Goal: Transaction & Acquisition: Book appointment/travel/reservation

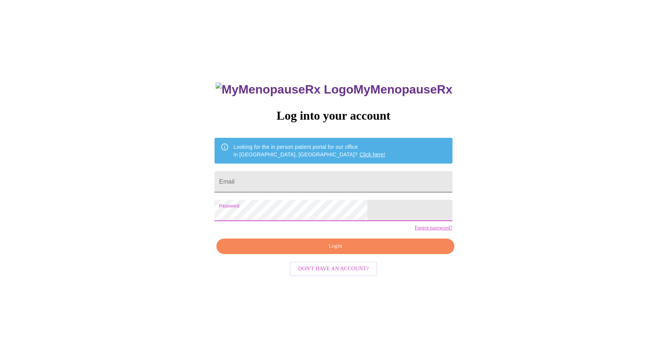
click at [281, 175] on input "Email" at bounding box center [333, 181] width 238 height 21
type input "[PERSON_NAME][EMAIL_ADDRESS][PERSON_NAME][DOMAIN_NAME]"
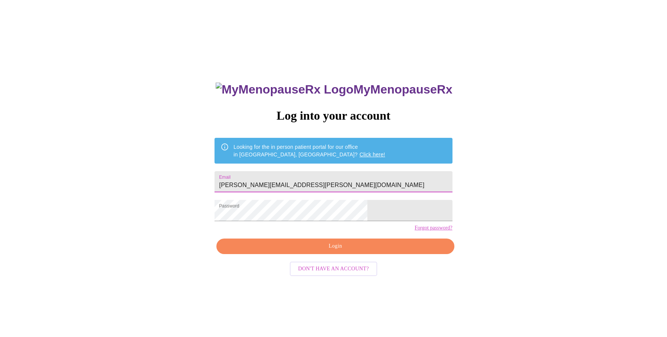
click at [304, 251] on span "Login" at bounding box center [335, 245] width 220 height 9
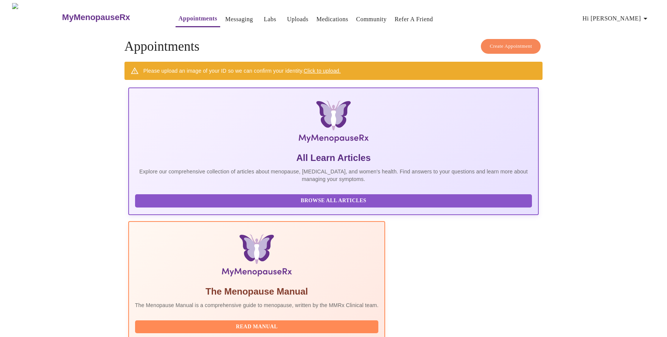
click at [511, 45] on span "Create Appointment" at bounding box center [510, 46] width 42 height 9
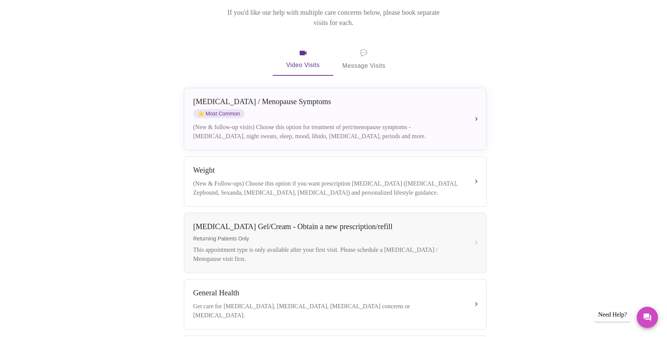
scroll to position [111, 0]
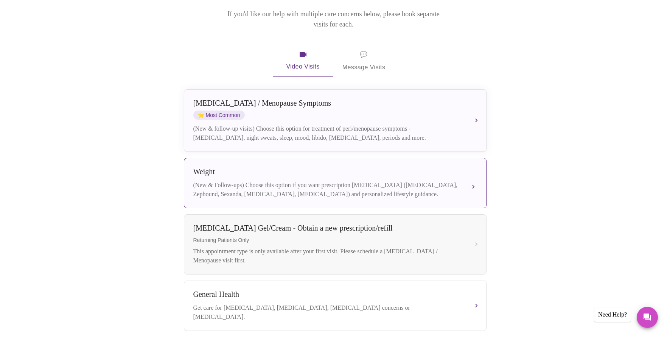
click at [407, 167] on div "Weight" at bounding box center [327, 171] width 269 height 9
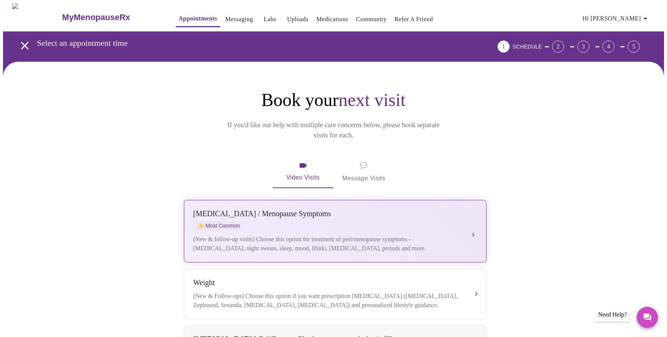
click at [336, 220] on div "[MEDICAL_DATA] / Menopause Symptoms ⭐ Most Common (New & follow-up visits) Choo…" at bounding box center [335, 230] width 284 height 43
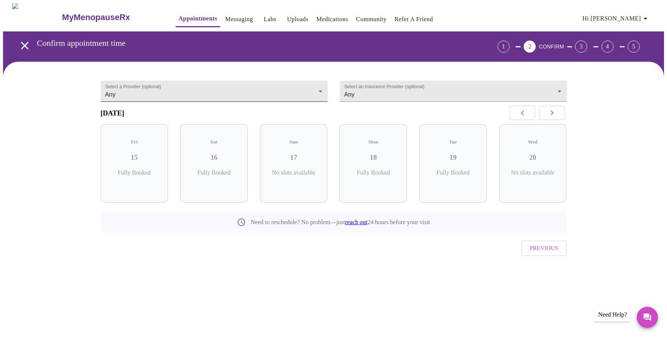
click at [320, 89] on body "MyMenopauseRx Appointments Messaging Labs Uploads Medications Community Refer a…" at bounding box center [333, 148] width 661 height 290
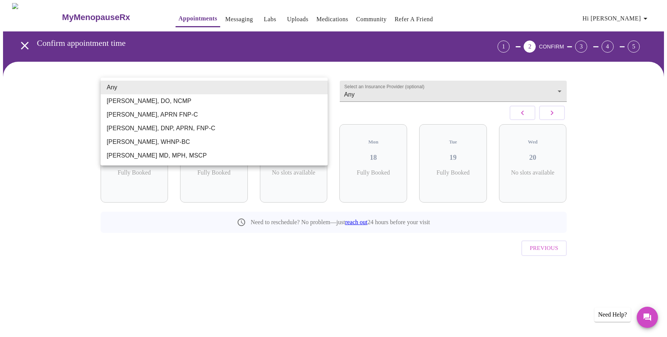
click at [297, 102] on li "[PERSON_NAME], DO, NCMP" at bounding box center [214, 101] width 227 height 14
type input "[PERSON_NAME], DO, NCMP"
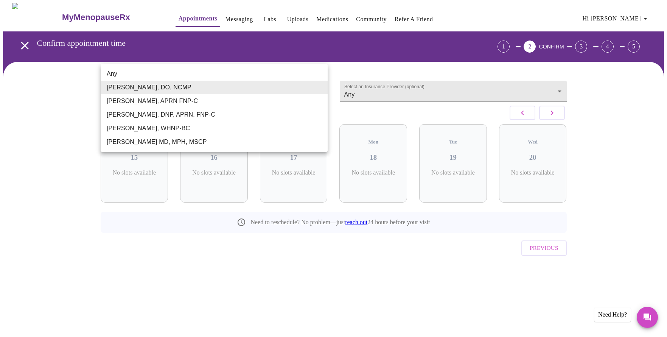
click at [316, 87] on body "MyMenopauseRx Appointments Messaging Labs Uploads Medications Community Refer a…" at bounding box center [333, 148] width 661 height 290
click at [379, 91] on div at bounding box center [333, 168] width 667 height 337
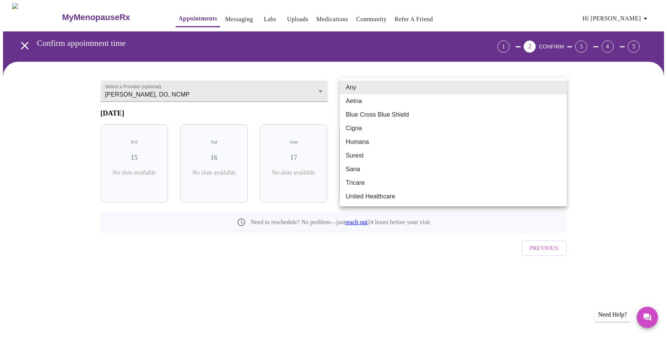
click at [379, 91] on body "MyMenopauseRx Appointments Messaging Labs Uploads Medications Community Refer a…" at bounding box center [333, 148] width 661 height 290
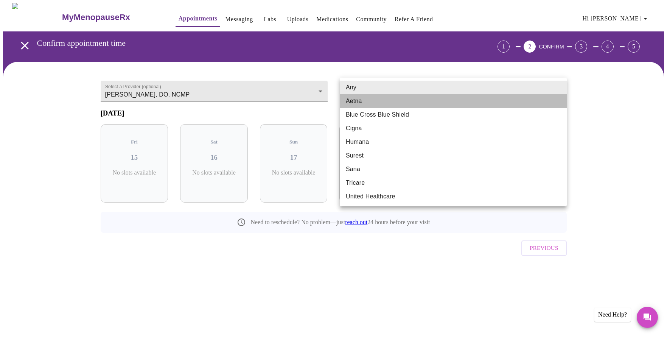
click at [370, 100] on li "Aetna" at bounding box center [453, 101] width 227 height 14
type input "Aetna"
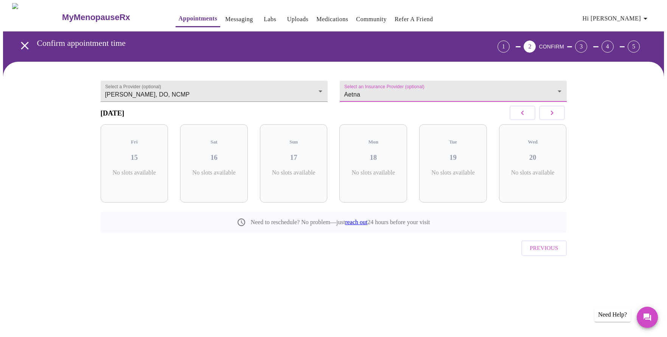
click at [330, 87] on div "Select a Provider (optional) [PERSON_NAME], DO, NCMP [PERSON_NAME], DO, NCMP" at bounding box center [214, 97] width 239 height 52
click at [318, 87] on body "MyMenopauseRx Appointments Messaging Labs Uploads Medications Community Refer a…" at bounding box center [333, 148] width 661 height 290
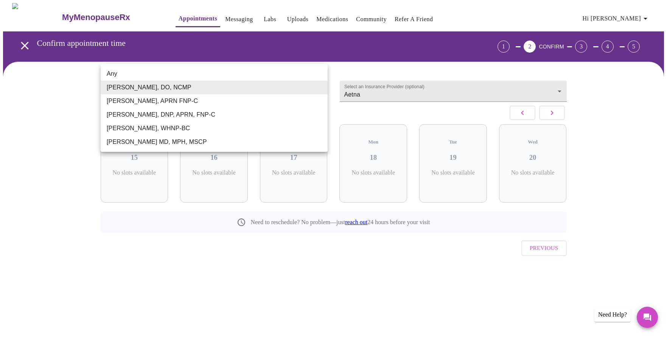
click at [303, 67] on ul "Any [PERSON_NAME], DO, NCMP [PERSON_NAME], APRN FNP-C [PERSON_NAME], DNP, APRN,…" at bounding box center [214, 108] width 227 height 88
click at [228, 70] on li "Any" at bounding box center [214, 74] width 227 height 14
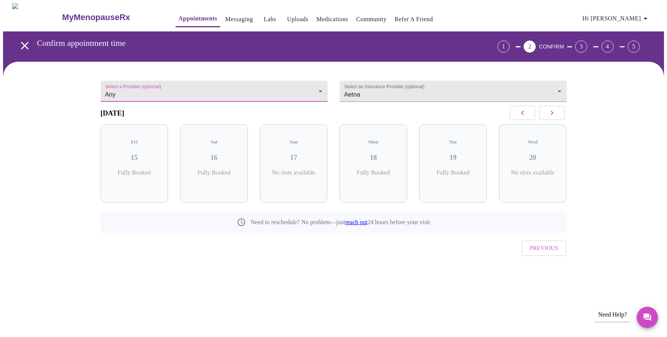
click at [197, 92] on body "MyMenopauseRx Appointments Messaging Labs Uploads Medications Community Refer a…" at bounding box center [333, 148] width 661 height 290
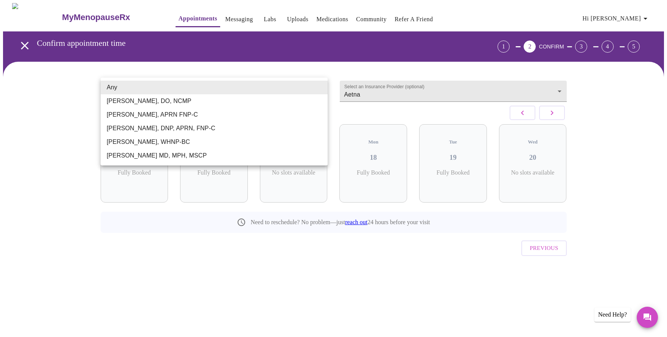
drag, startPoint x: 203, startPoint y: 152, endPoint x: 104, endPoint y: 154, distance: 99.9
click at [104, 154] on li "[PERSON_NAME] MD, MPH, MSCP" at bounding box center [214, 156] width 227 height 14
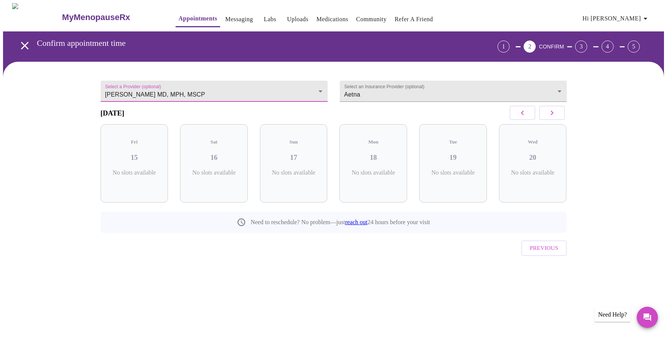
click at [187, 84] on body "MyMenopauseRx Appointments Messaging Labs Uploads Medications Community Refer a…" at bounding box center [333, 148] width 661 height 290
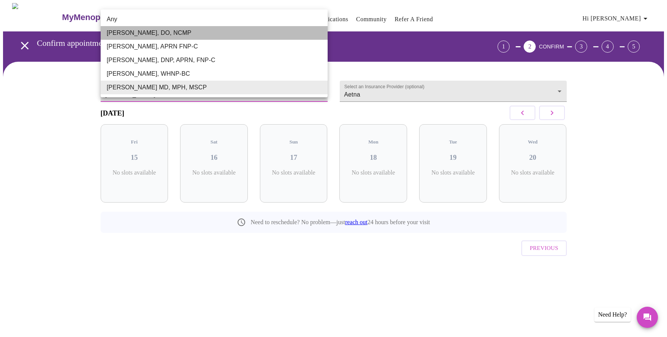
click at [177, 34] on li "[PERSON_NAME], DO, NCMP" at bounding box center [214, 33] width 227 height 14
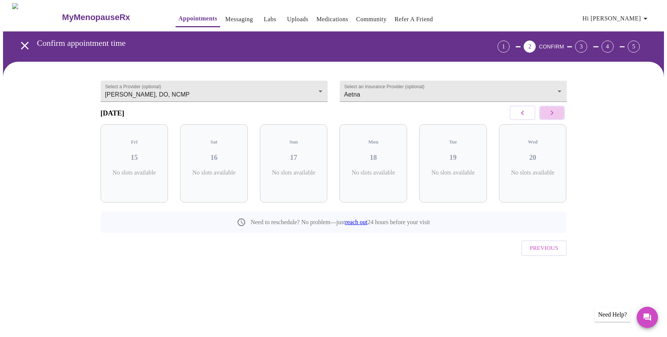
click at [551, 115] on icon "button" at bounding box center [551, 112] width 3 height 5
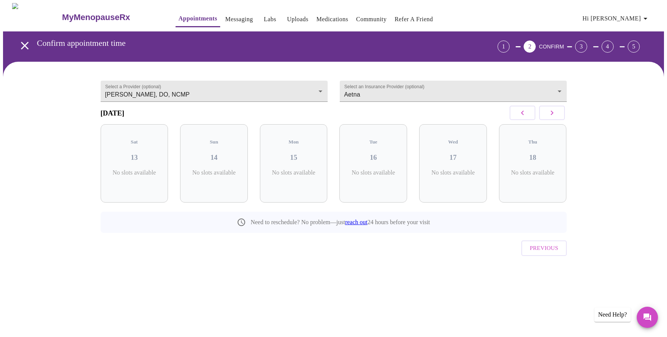
click at [551, 115] on icon "button" at bounding box center [551, 112] width 3 height 5
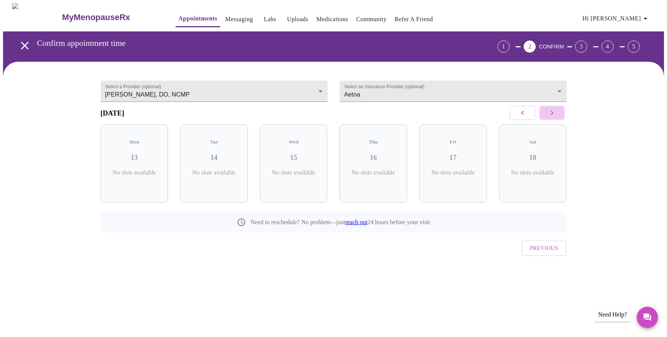
click at [551, 115] on icon "button" at bounding box center [551, 112] width 3 height 5
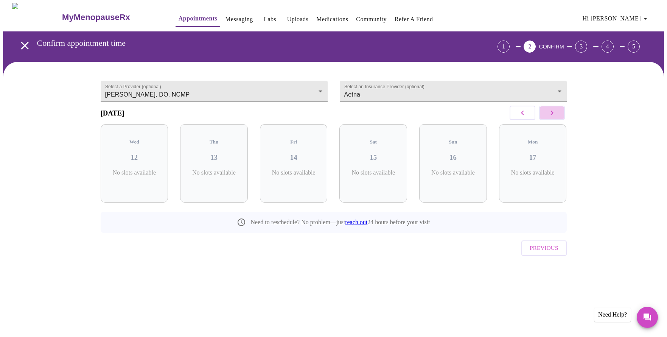
click at [551, 115] on icon "button" at bounding box center [551, 112] width 3 height 5
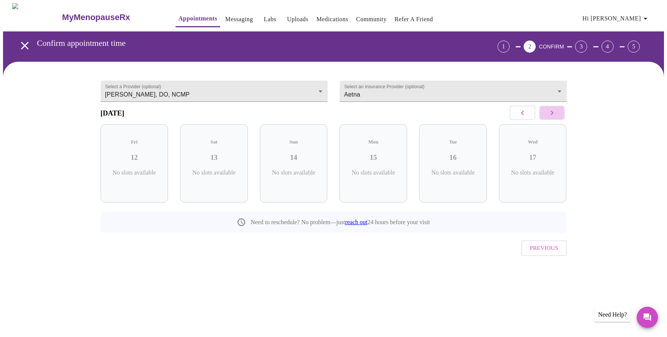
click at [551, 115] on icon "button" at bounding box center [551, 112] width 3 height 5
click at [219, 83] on body "MyMenopauseRx Appointments Messaging Labs Uploads Medications Community Refer a…" at bounding box center [333, 148] width 661 height 290
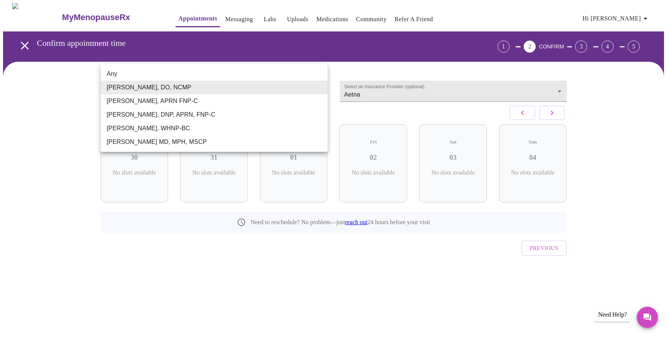
click at [175, 78] on li "Any" at bounding box center [214, 74] width 227 height 14
type input "Any"
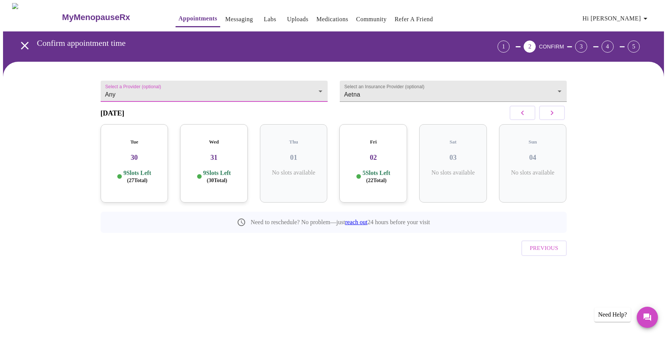
click at [523, 115] on icon "button" at bounding box center [522, 112] width 9 height 9
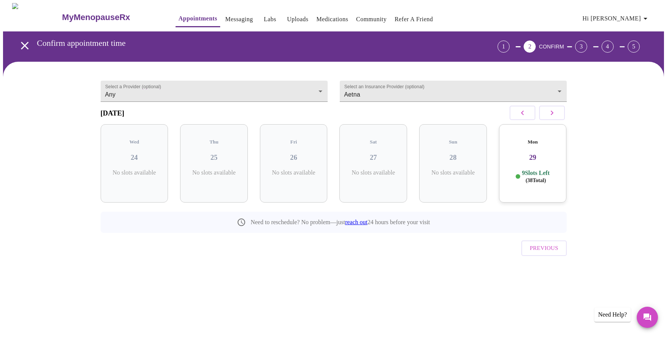
click at [523, 115] on icon "button" at bounding box center [522, 112] width 9 height 9
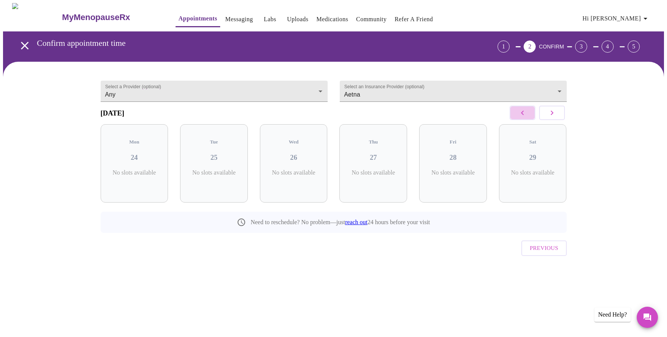
click at [523, 115] on icon "button" at bounding box center [522, 112] width 9 height 9
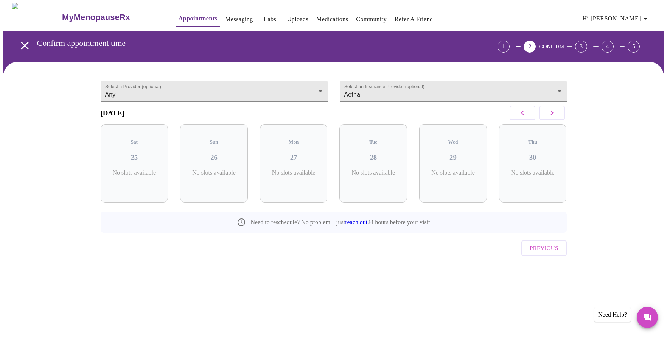
click at [523, 115] on icon "button" at bounding box center [522, 112] width 9 height 9
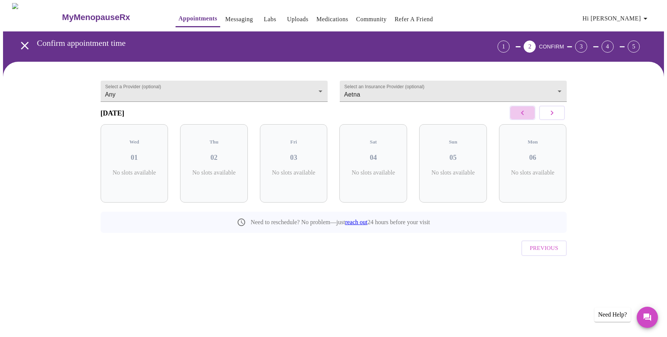
click at [523, 115] on icon "button" at bounding box center [522, 112] width 9 height 9
click at [522, 115] on icon "button" at bounding box center [522, 112] width 3 height 5
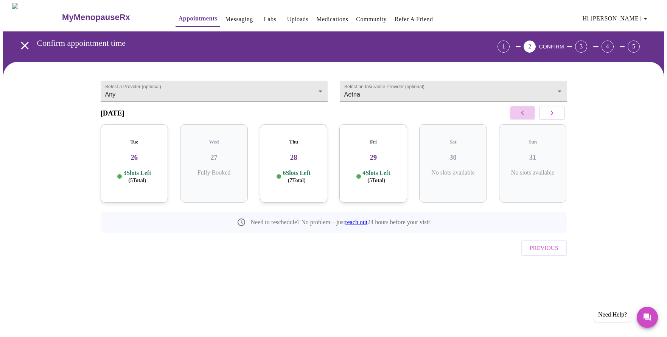
click at [522, 115] on icon "button" at bounding box center [522, 112] width 3 height 5
click at [550, 116] on icon "button" at bounding box center [551, 112] width 9 height 9
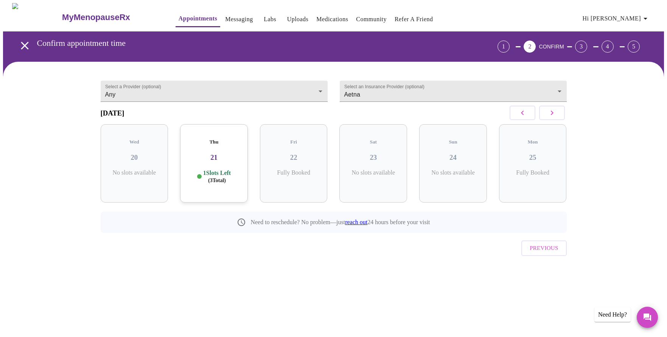
click at [233, 154] on h3 "21" at bounding box center [214, 157] width 56 height 8
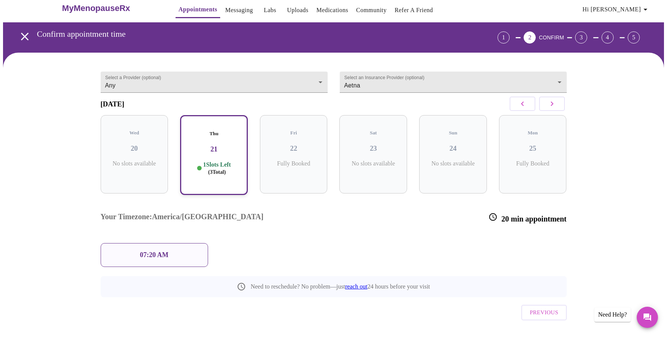
scroll to position [9, 0]
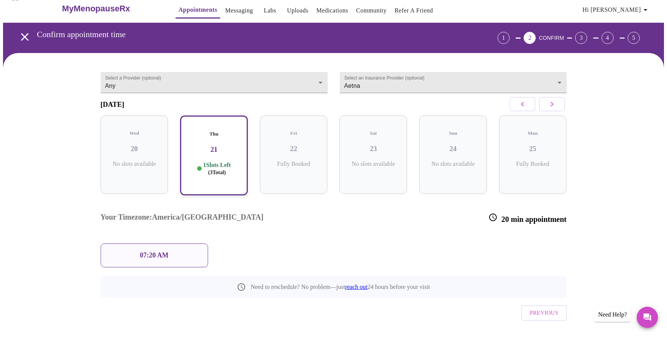
click at [557, 107] on button "button" at bounding box center [552, 104] width 26 height 14
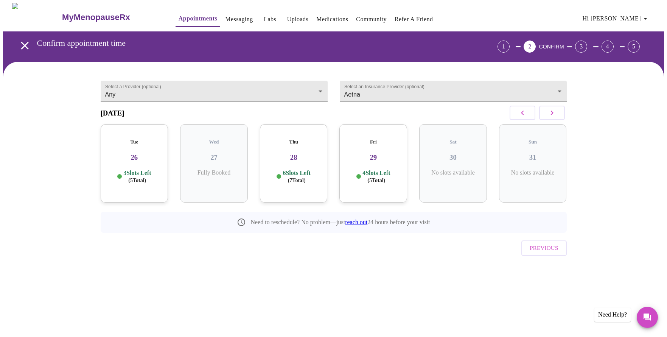
scroll to position [0, 0]
click at [145, 160] on div "Tue 26 3 Slots Left ( 5 Total)" at bounding box center [135, 163] width 68 height 78
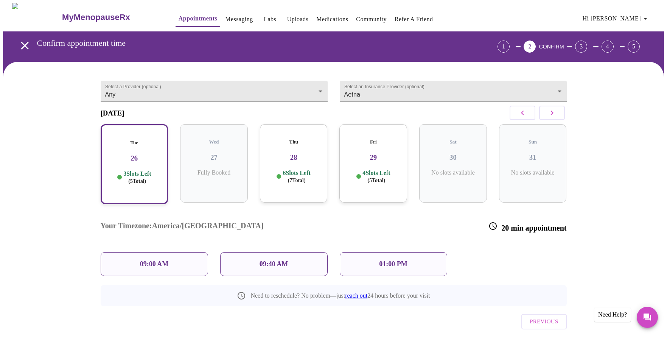
click at [363, 252] on div "01:00 PM" at bounding box center [393, 264] width 107 height 24
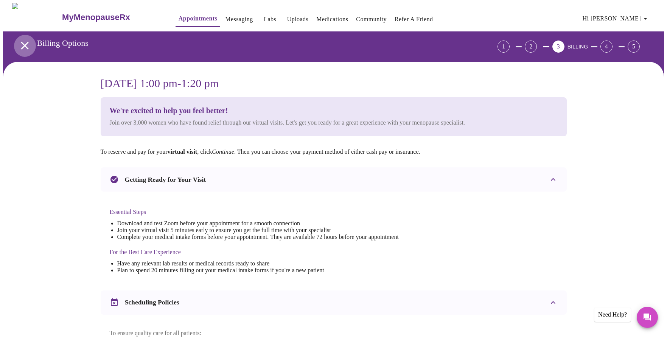
click at [21, 42] on icon "open drawer" at bounding box center [25, 46] width 8 height 8
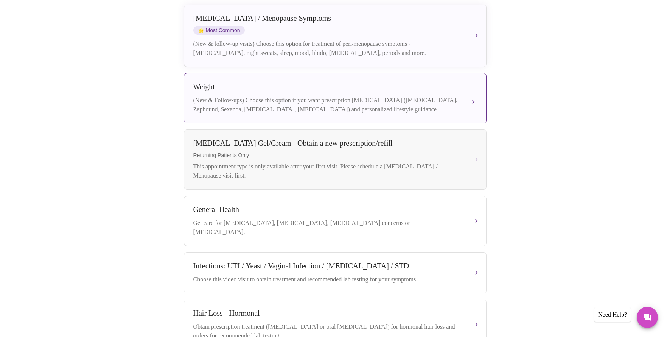
scroll to position [195, 0]
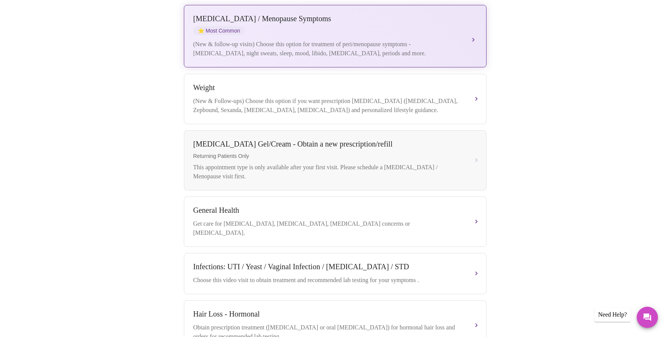
click at [340, 40] on div "(New & follow-up visits) Choose this option for treatment of peri/menopause sym…" at bounding box center [327, 49] width 269 height 18
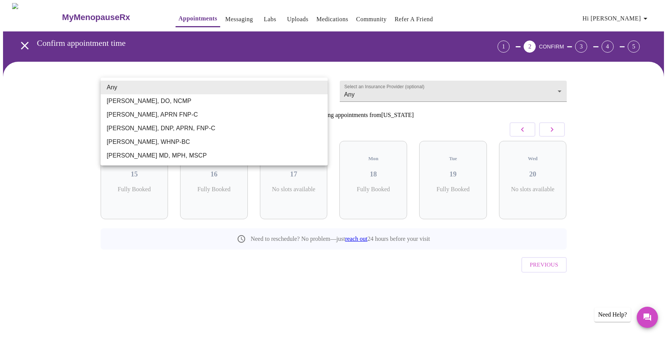
click at [234, 87] on body "MyMenopauseRx Appointments Messaging Labs Uploads Medications Community Refer a…" at bounding box center [333, 156] width 661 height 307
click at [242, 87] on li "Any" at bounding box center [214, 88] width 227 height 14
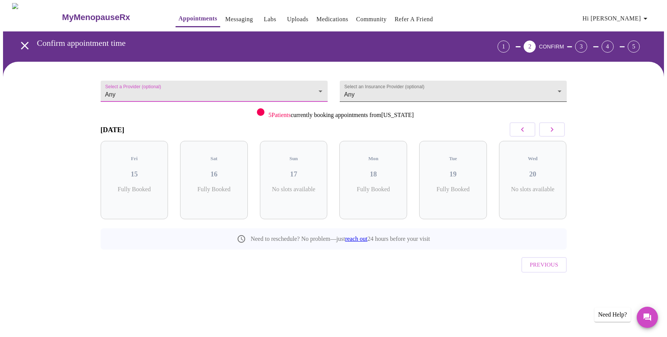
click at [359, 91] on body "MyMenopauseRx Appointments Messaging Labs Uploads Medications Community Refer a…" at bounding box center [333, 156] width 661 height 307
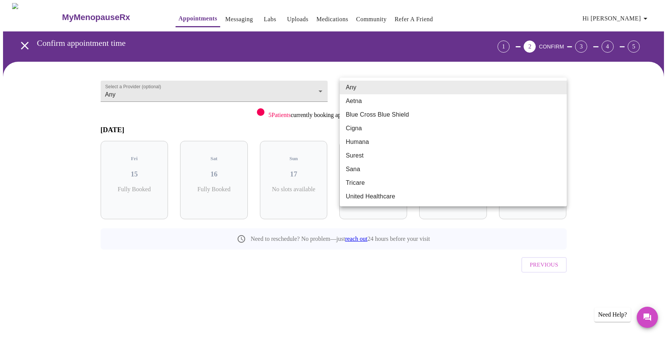
click at [355, 103] on li "Aetna" at bounding box center [453, 101] width 227 height 14
type input "Aetna"
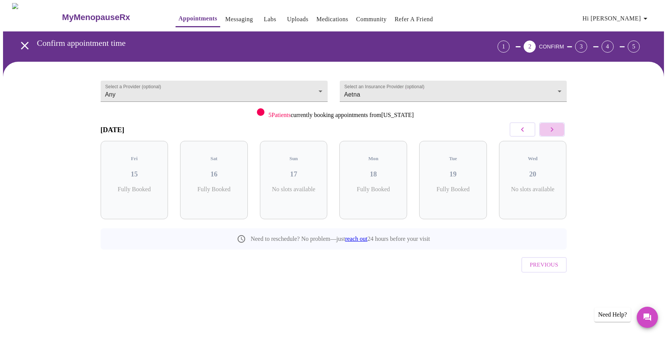
click at [554, 133] on icon "button" at bounding box center [551, 129] width 9 height 9
click at [214, 186] on p "1 Slots Left ( 3 Total)" at bounding box center [217, 193] width 28 height 15
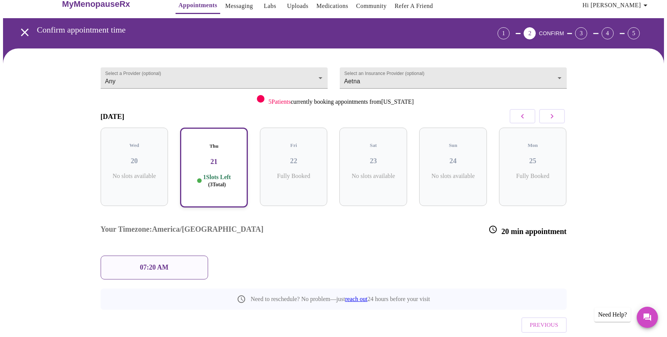
scroll to position [14, 0]
click at [554, 115] on icon "button" at bounding box center [551, 115] width 9 height 9
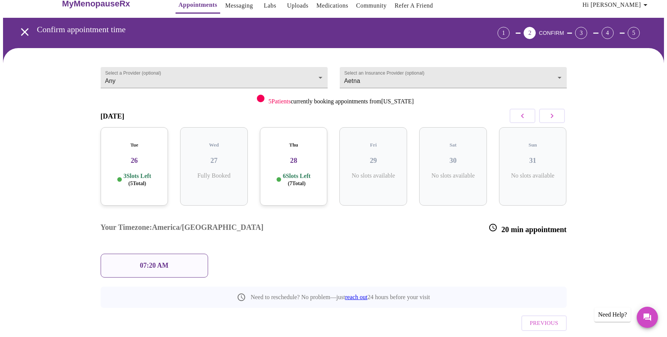
scroll to position [0, 0]
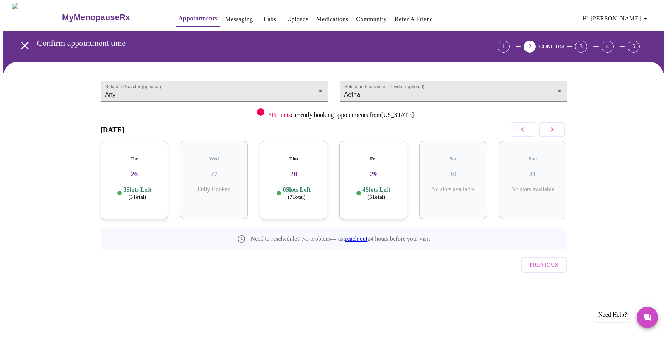
click at [153, 178] on div "Tue 26 3 Slots Left ( 5 Total)" at bounding box center [135, 180] width 68 height 78
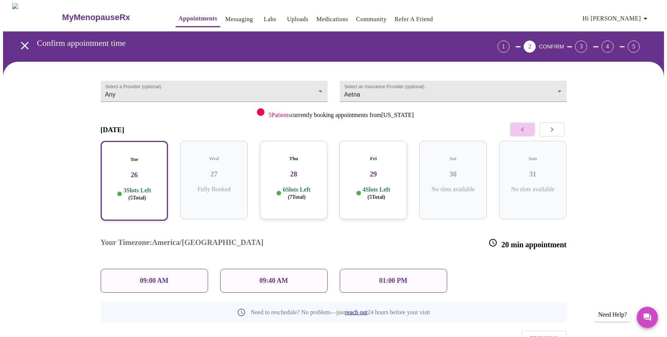
click at [521, 132] on icon "button" at bounding box center [522, 129] width 9 height 9
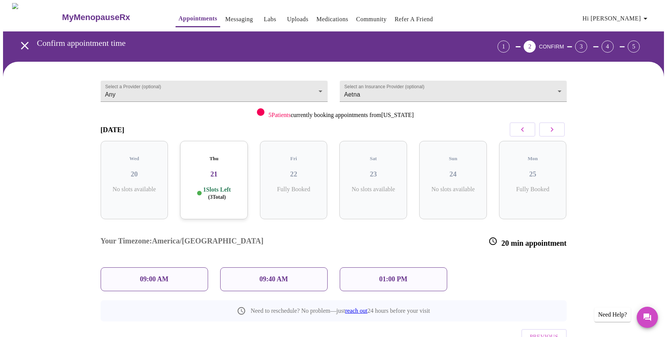
click at [208, 194] on span "( 3 Total)" at bounding box center [217, 197] width 18 height 6
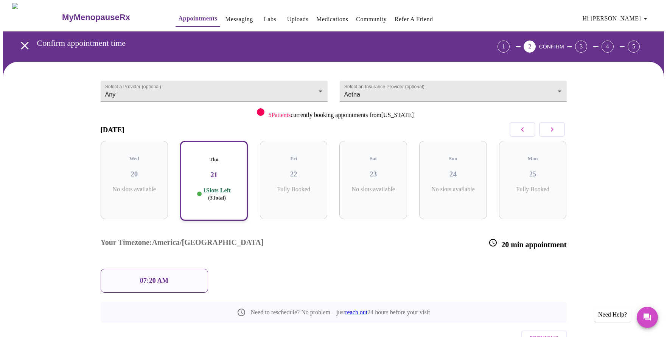
click at [170, 269] on div "07:20 AM" at bounding box center [154, 281] width 107 height 24
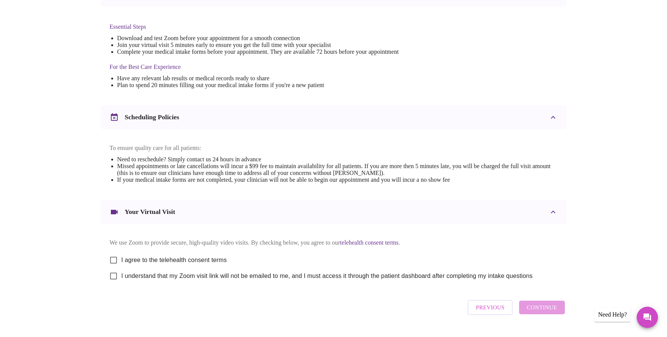
scroll to position [188, 0]
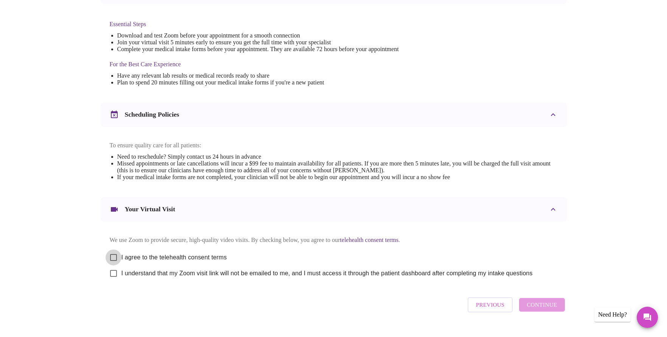
click at [116, 263] on input "I agree to the telehealth consent terms" at bounding box center [114, 257] width 16 height 16
checkbox input "true"
click at [111, 279] on input "I understand that my Zoom visit link will not be emailed to me, and I must acce…" at bounding box center [114, 273] width 16 height 16
checkbox input "true"
click at [540, 309] on span "Continue" at bounding box center [541, 305] width 30 height 10
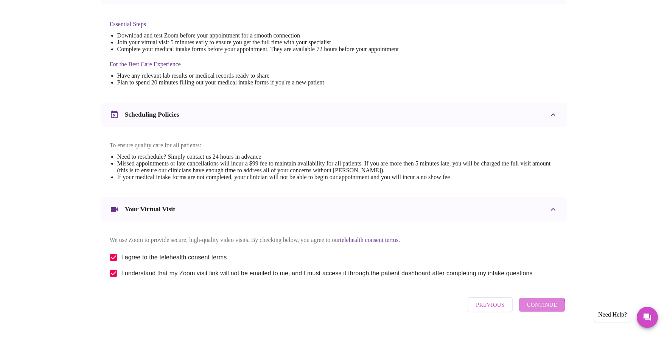
scroll to position [0, 0]
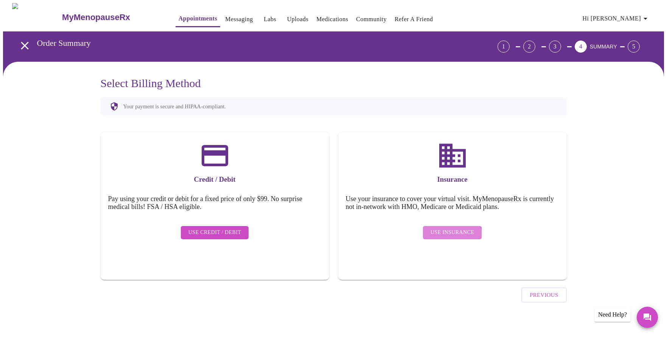
click at [450, 228] on span "Use Insurance" at bounding box center [451, 232] width 43 height 9
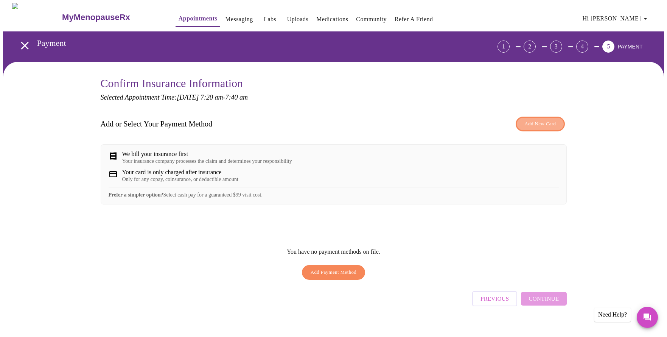
click at [532, 123] on span "Add New Card" at bounding box center [539, 124] width 31 height 9
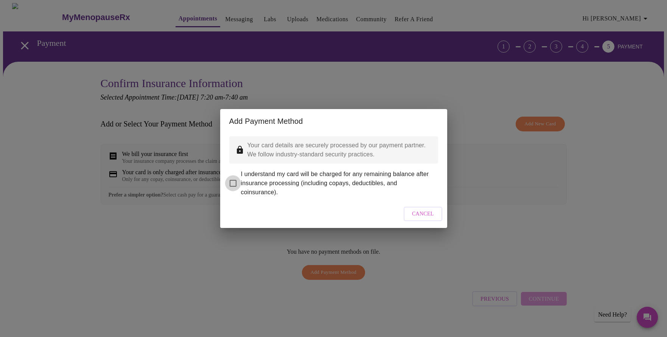
click at [234, 179] on input "I understand my card will be charged for any remaining balance after insurance …" at bounding box center [233, 183] width 16 height 16
checkbox input "true"
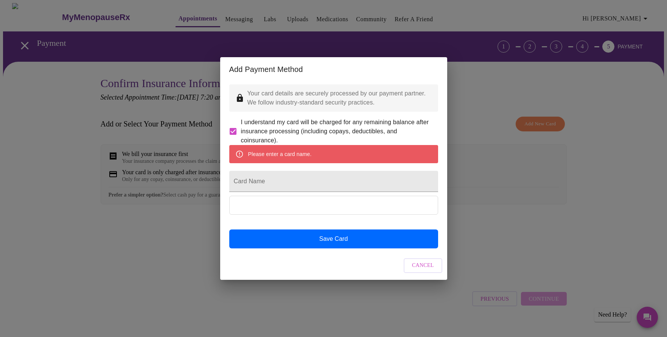
click at [295, 157] on div "Please enter a card name." at bounding box center [280, 154] width 64 height 14
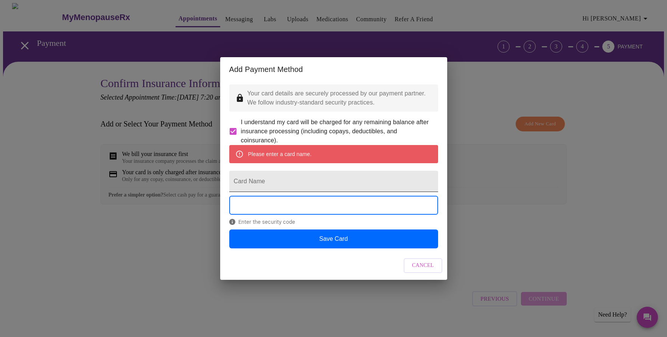
click at [313, 183] on input "Card Name" at bounding box center [333, 181] width 209 height 21
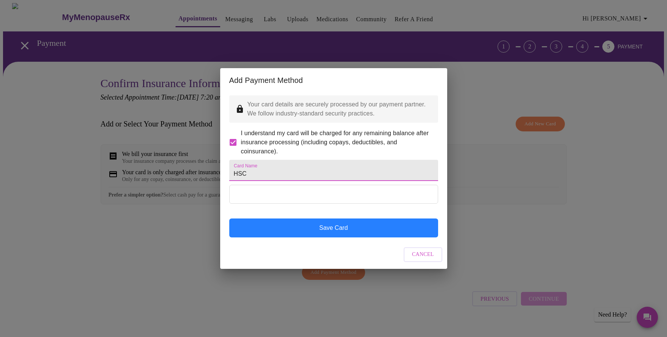
type input "HSC"
click at [340, 237] on button "Save Card" at bounding box center [333, 227] width 209 height 19
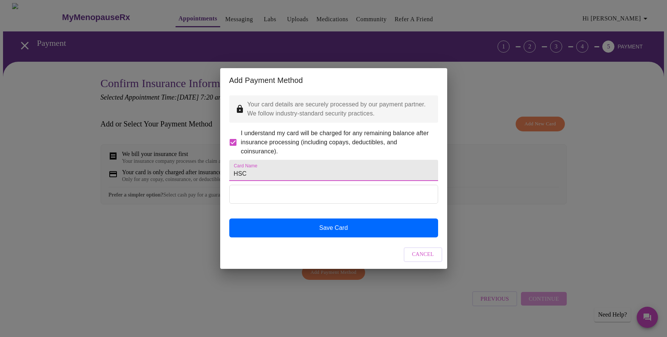
click at [244, 174] on input "HSC" at bounding box center [333, 170] width 209 height 21
click at [416, 262] on button "Cancel" at bounding box center [423, 254] width 39 height 15
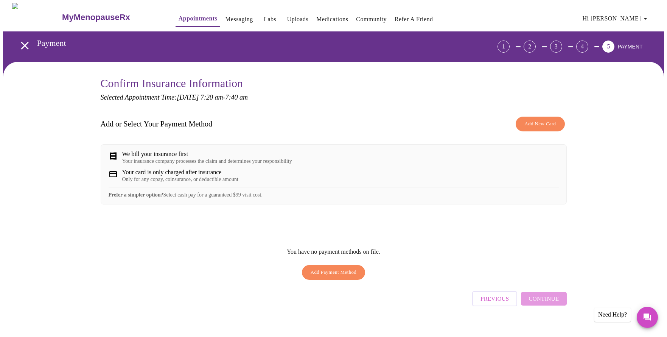
click at [527, 132] on div "Add or Select Your Payment Method Add New Card" at bounding box center [334, 124] width 466 height 22
click at [528, 125] on span "Add New Card" at bounding box center [539, 124] width 31 height 9
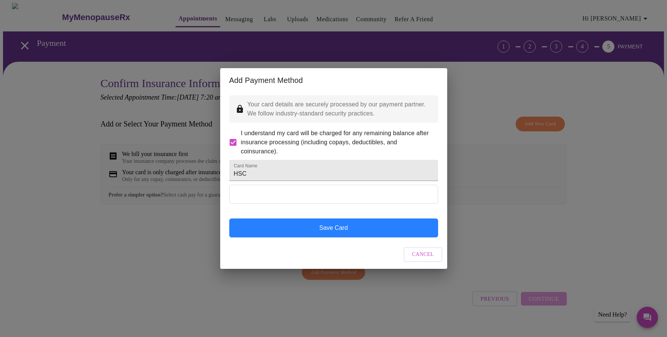
click at [295, 237] on button "Save Card" at bounding box center [333, 227] width 209 height 19
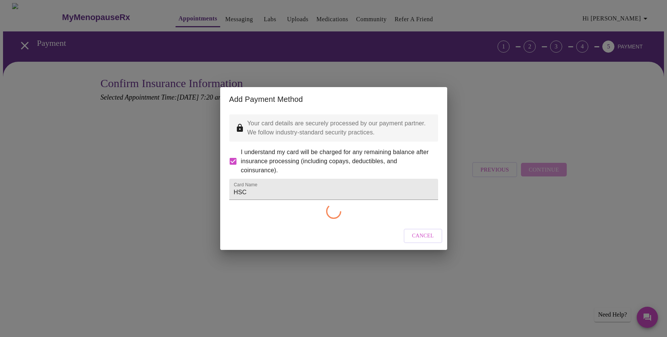
checkbox input "false"
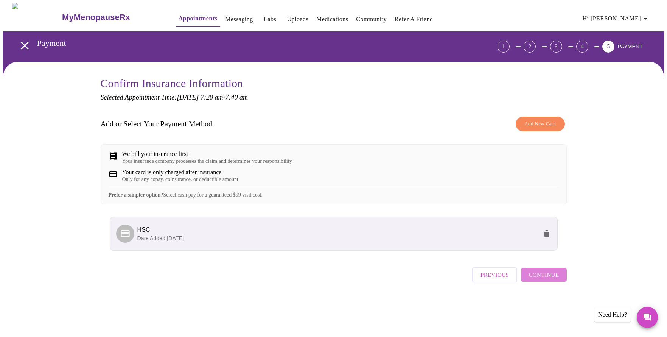
click at [552, 279] on span "Continue" at bounding box center [543, 275] width 30 height 10
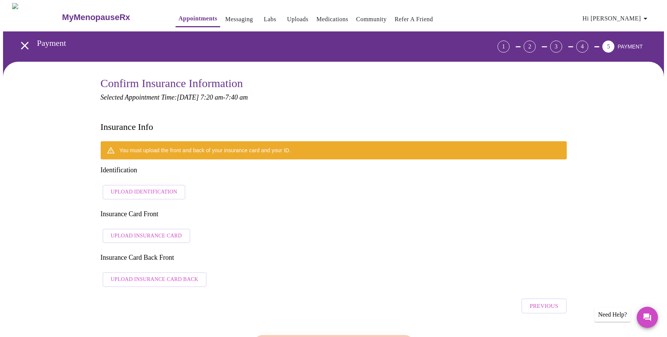
click at [144, 187] on span "Upload Identification" at bounding box center [144, 191] width 67 height 9
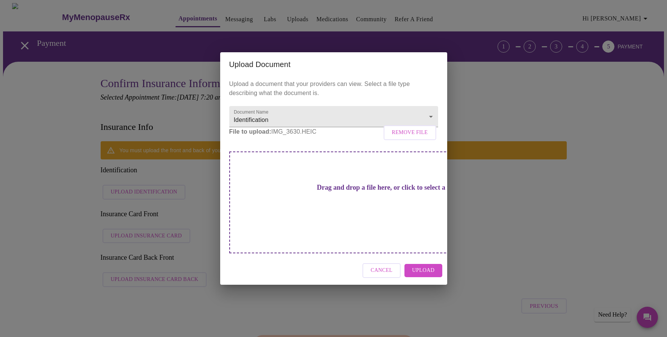
click at [415, 266] on span "Upload" at bounding box center [423, 270] width 22 height 9
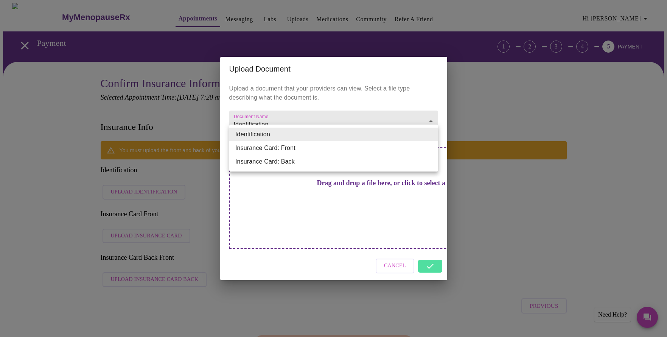
click at [327, 148] on li "Insurance Card: Front" at bounding box center [333, 148] width 209 height 14
type input "Insurance Card: Front"
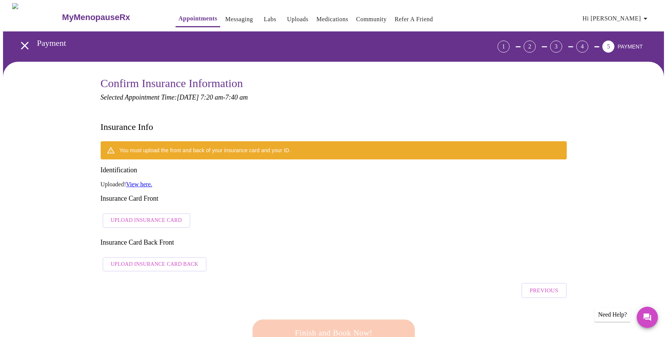
click at [151, 216] on span "Upload Insurance Card" at bounding box center [146, 220] width 71 height 9
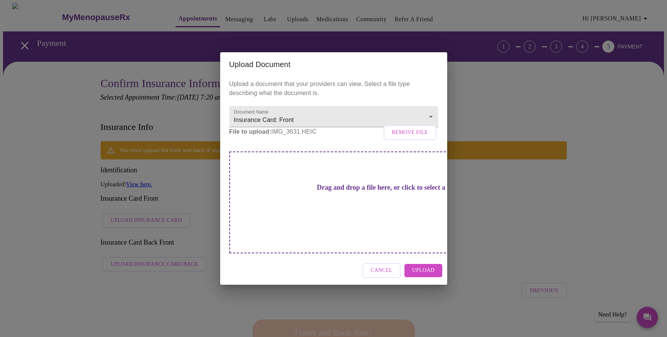
click at [413, 266] on span "Upload" at bounding box center [423, 270] width 22 height 9
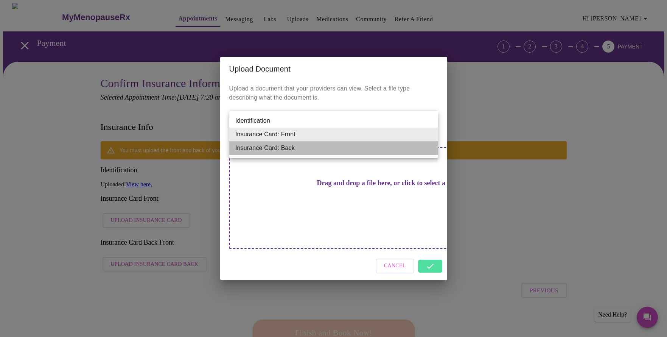
click at [255, 146] on li "Insurance Card: Back" at bounding box center [333, 148] width 209 height 14
type input "Insurance Card: Back"
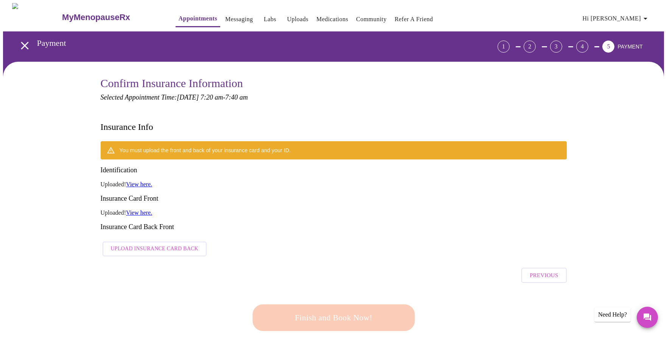
click at [158, 244] on span "Upload Insurance Card Back" at bounding box center [155, 248] width 88 height 9
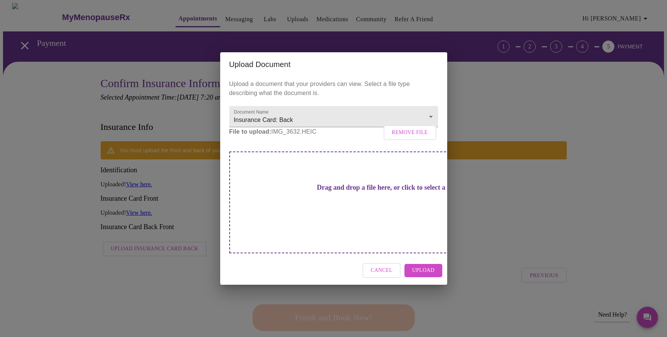
click at [428, 266] on span "Upload" at bounding box center [423, 270] width 22 height 9
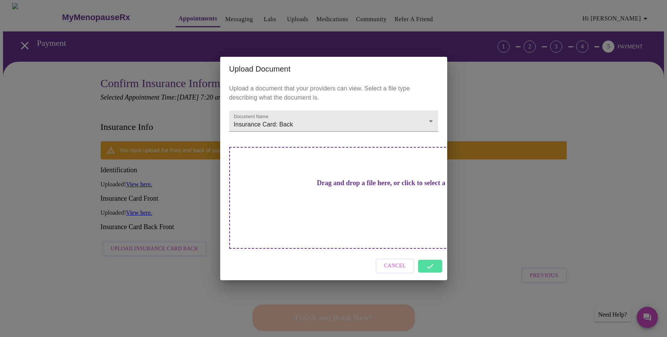
click at [432, 255] on div "Cancel" at bounding box center [333, 266] width 227 height 28
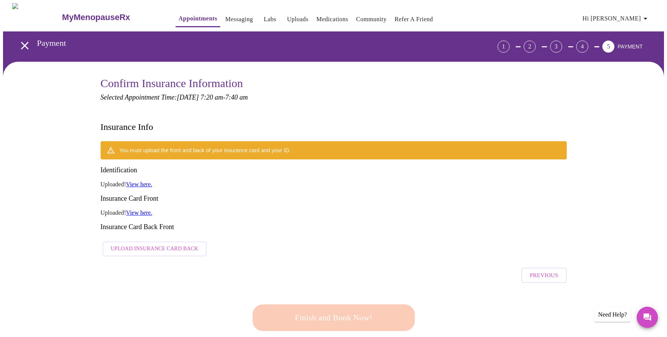
click at [491, 286] on div "Finish and Book Now!" at bounding box center [334, 317] width 466 height 62
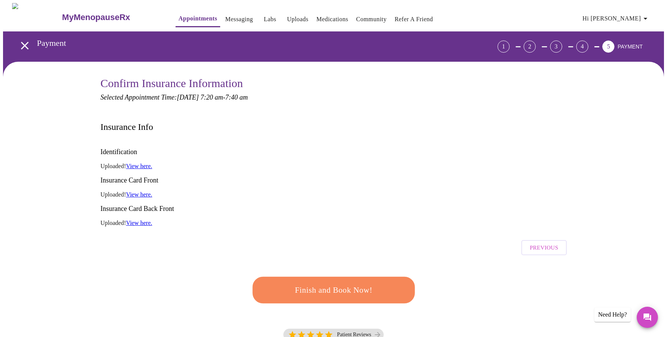
click at [142, 191] on link "View here." at bounding box center [139, 194] width 26 height 6
click at [321, 283] on span "Finish and Book Now!" at bounding box center [333, 290] width 140 height 14
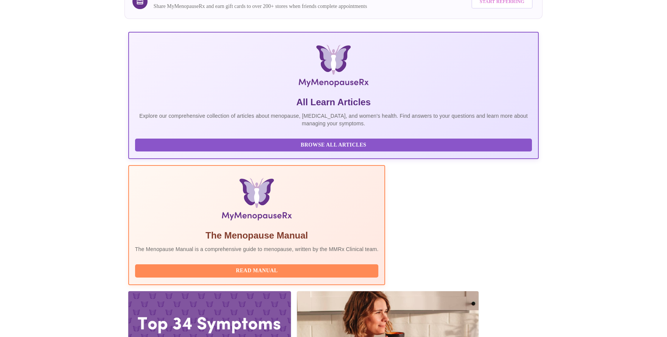
scroll to position [77, 0]
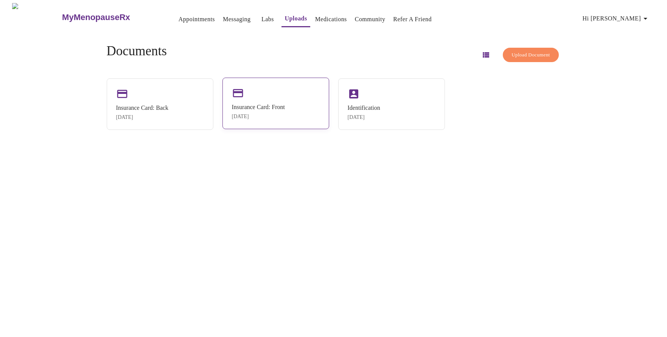
click at [255, 110] on div "Insurance Card: Front Aug 15, 2025" at bounding box center [258, 112] width 53 height 16
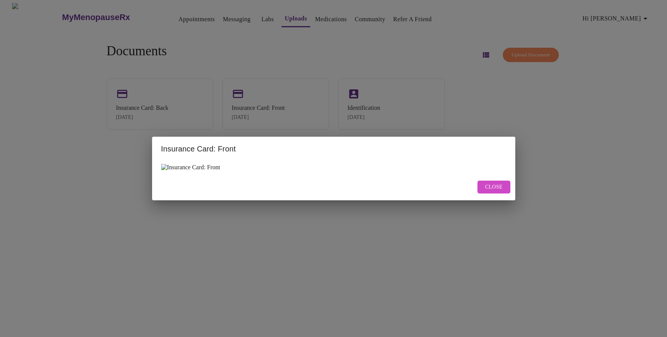
click at [488, 192] on span "Close" at bounding box center [493, 186] width 17 height 9
